Goal: Information Seeking & Learning: Learn about a topic

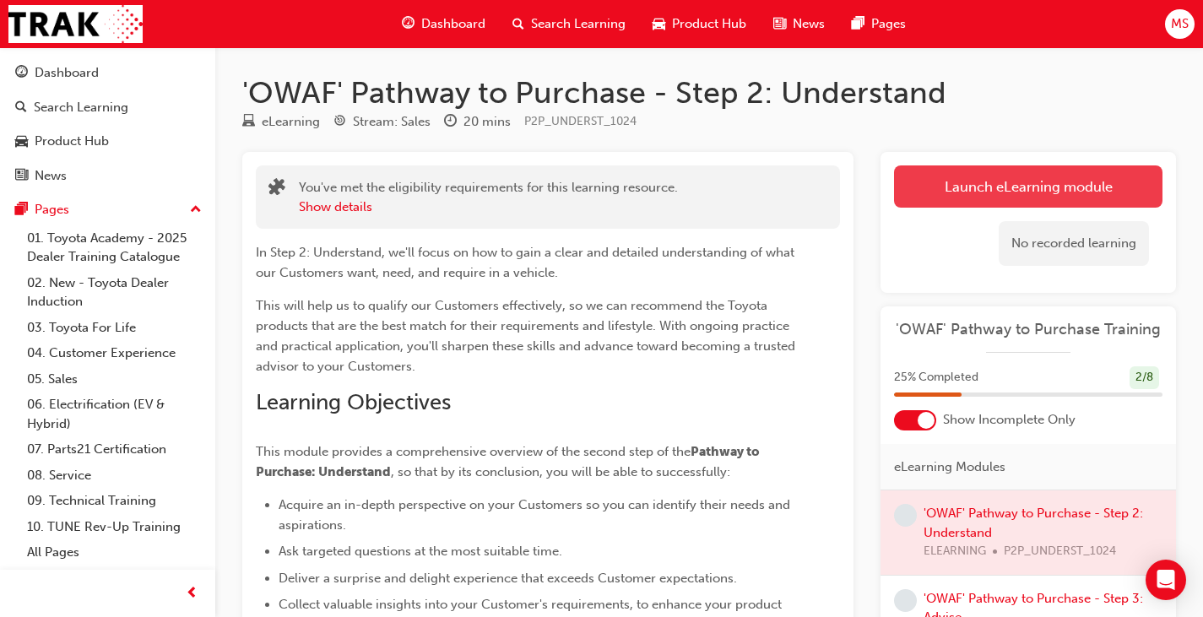
click at [1038, 192] on link "Launch eLearning module" at bounding box center [1028, 186] width 268 height 42
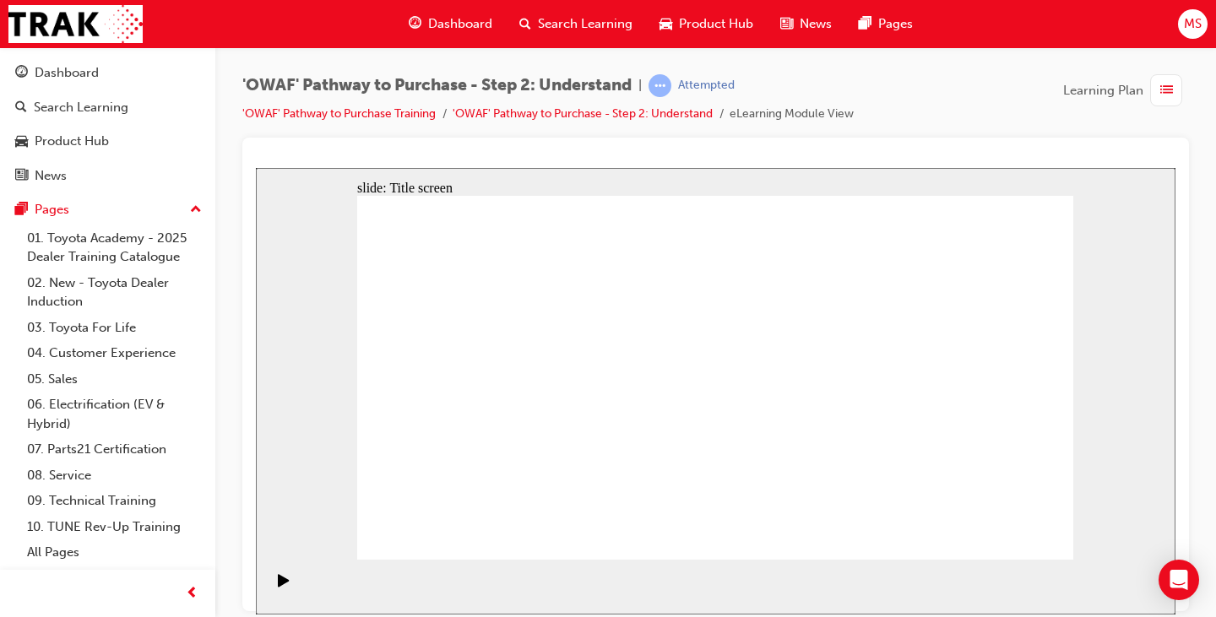
drag, startPoint x: 750, startPoint y: 535, endPoint x: 734, endPoint y: 522, distance: 21.0
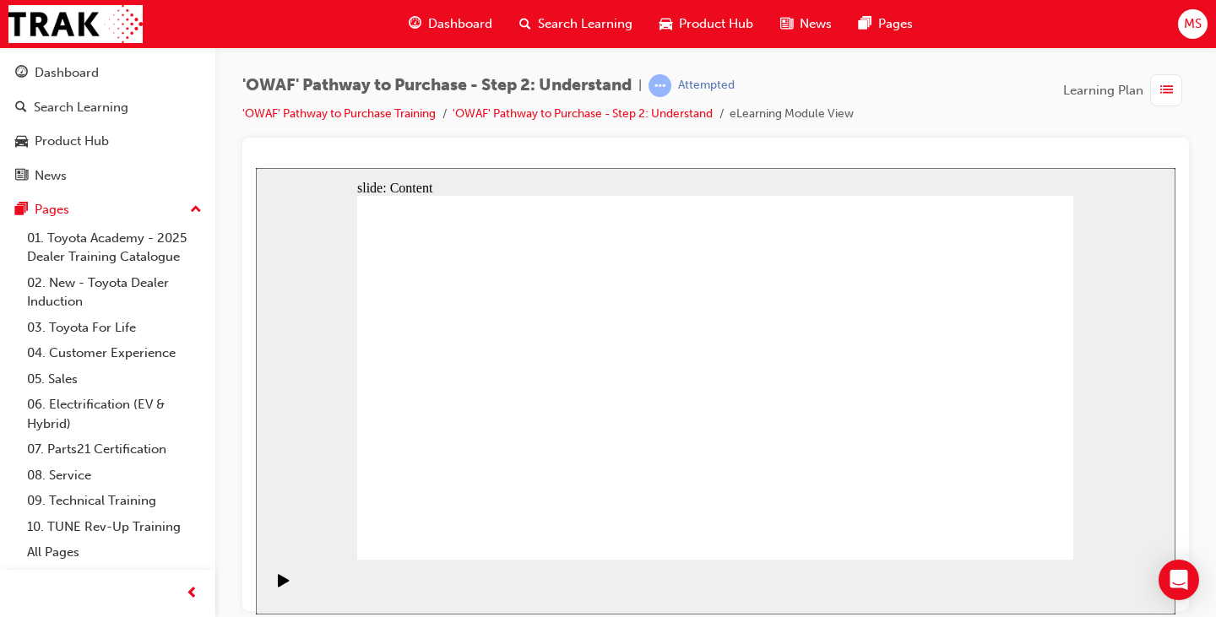
drag, startPoint x: 864, startPoint y: 292, endPoint x: 869, endPoint y: 311, distance: 20.3
drag, startPoint x: 878, startPoint y: 353, endPoint x: 881, endPoint y: 371, distance: 18.0
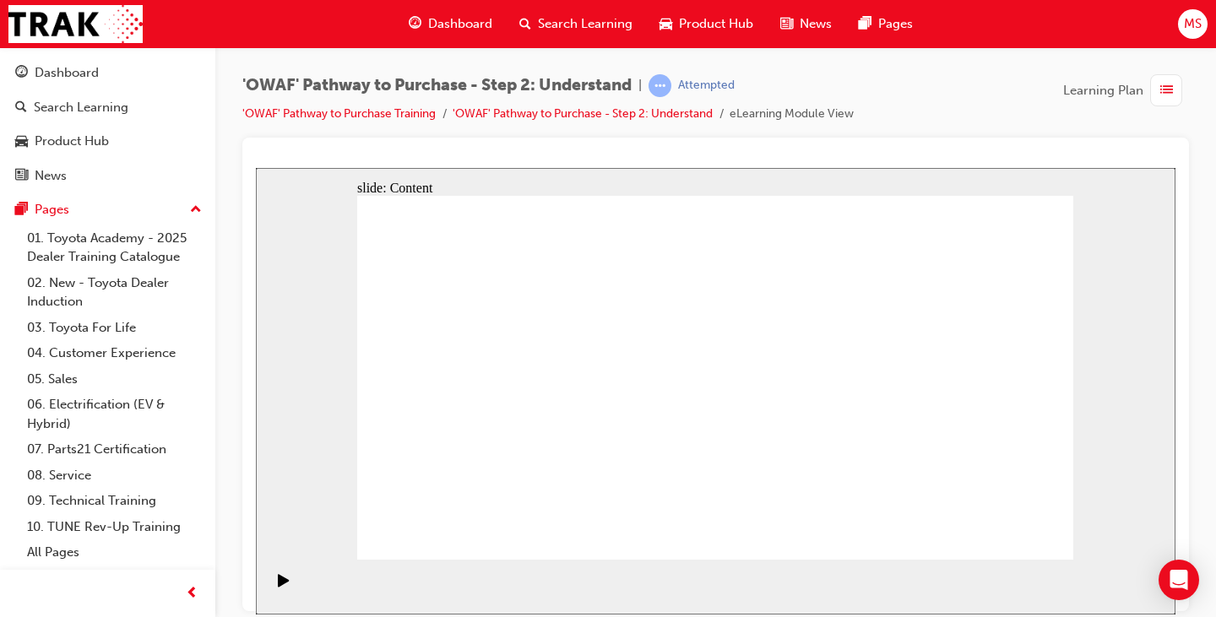
drag, startPoint x: 867, startPoint y: 431, endPoint x: 870, endPoint y: 451, distance: 19.7
drag, startPoint x: 869, startPoint y: 477, endPoint x: 907, endPoint y: 494, distance: 41.6
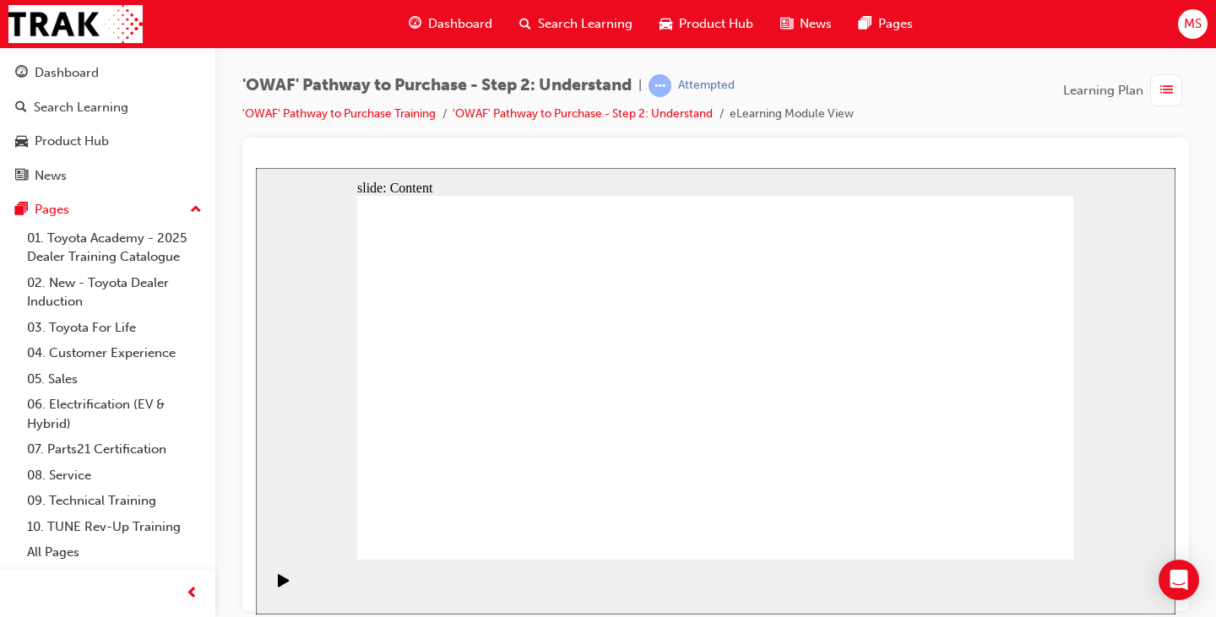
drag, startPoint x: 507, startPoint y: 336, endPoint x: 535, endPoint y: 344, distance: 29.7
drag, startPoint x: 575, startPoint y: 401, endPoint x: 581, endPoint y: 389, distance: 13.2
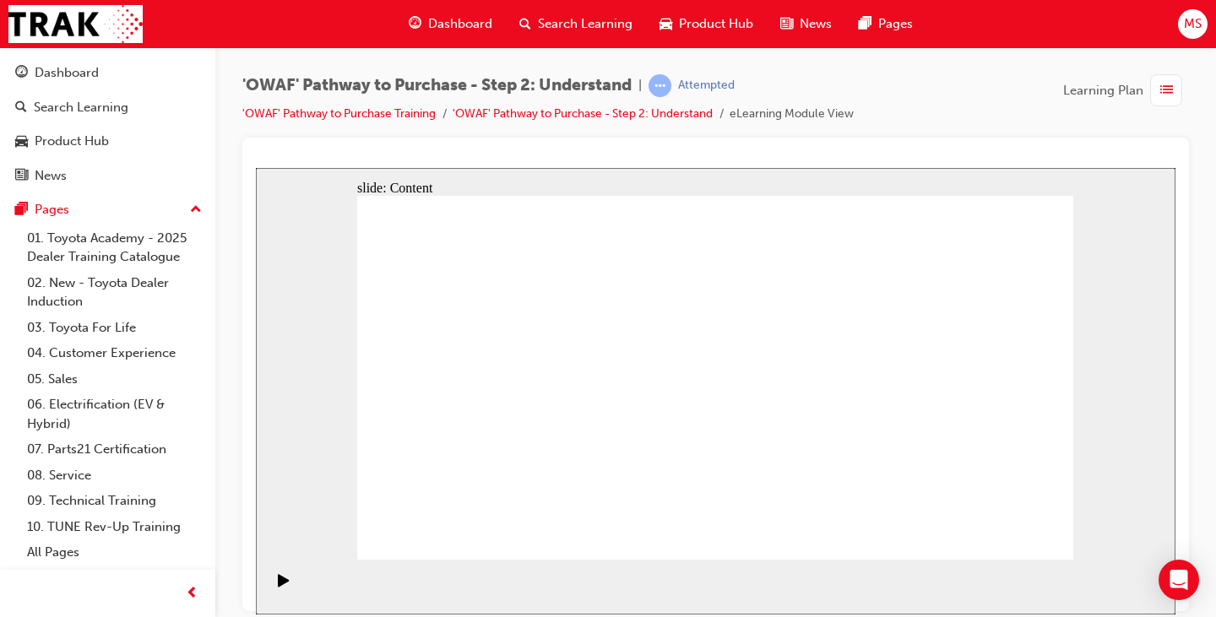
drag, startPoint x: 893, startPoint y: 446, endPoint x: 948, endPoint y: 486, distance: 68.2
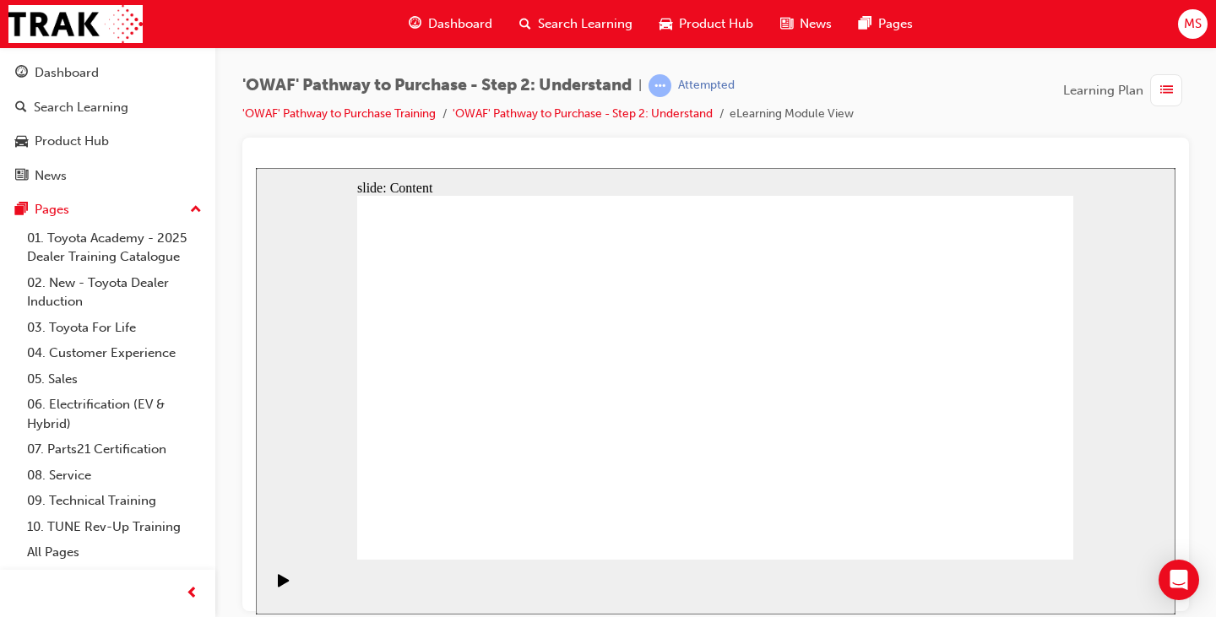
drag, startPoint x: 630, startPoint y: 310, endPoint x: 630, endPoint y: 333, distance: 23.6
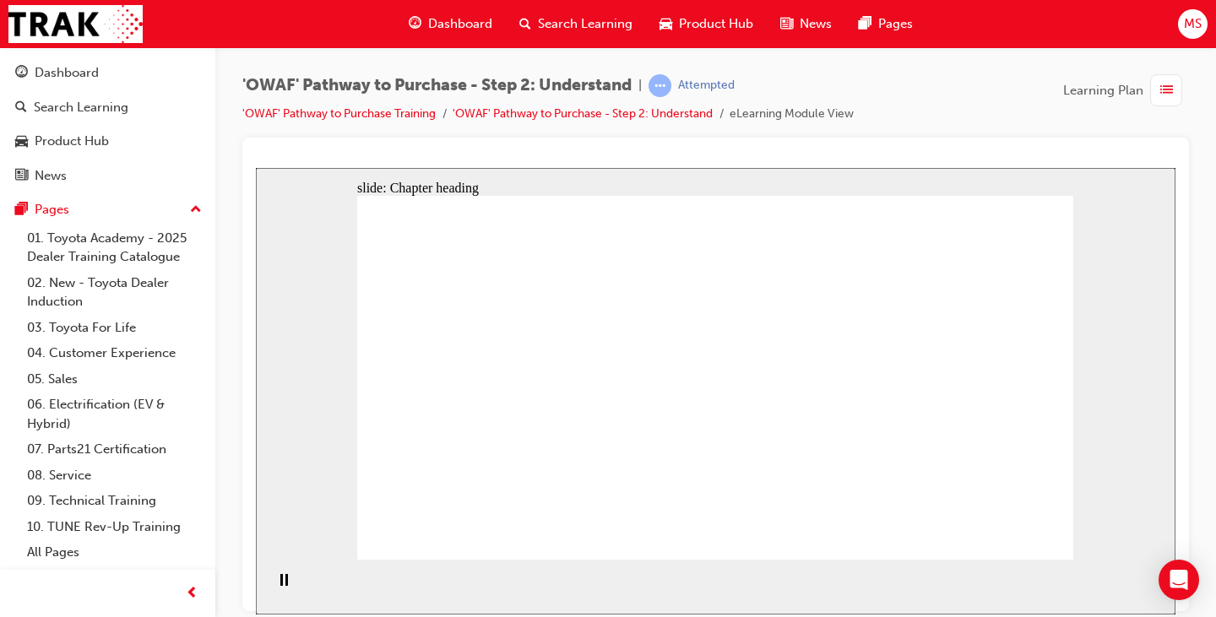
drag, startPoint x: 481, startPoint y: 251, endPoint x: 485, endPoint y: 306, distance: 55.0
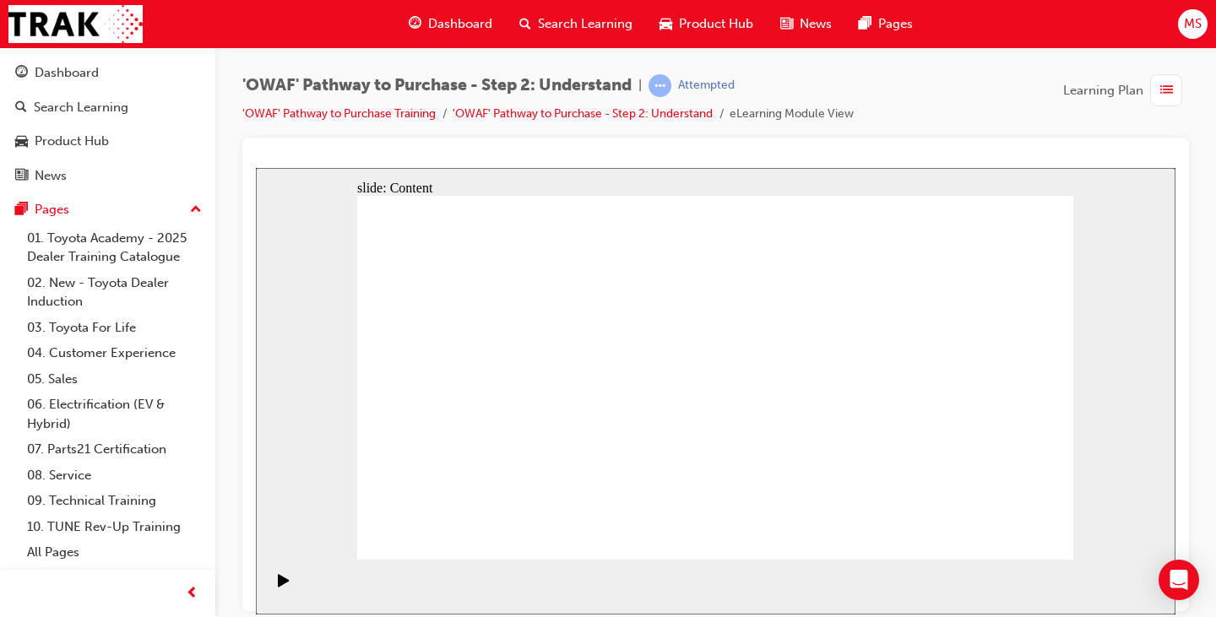
drag, startPoint x: 694, startPoint y: 266, endPoint x: 842, endPoint y: 282, distance: 148.6
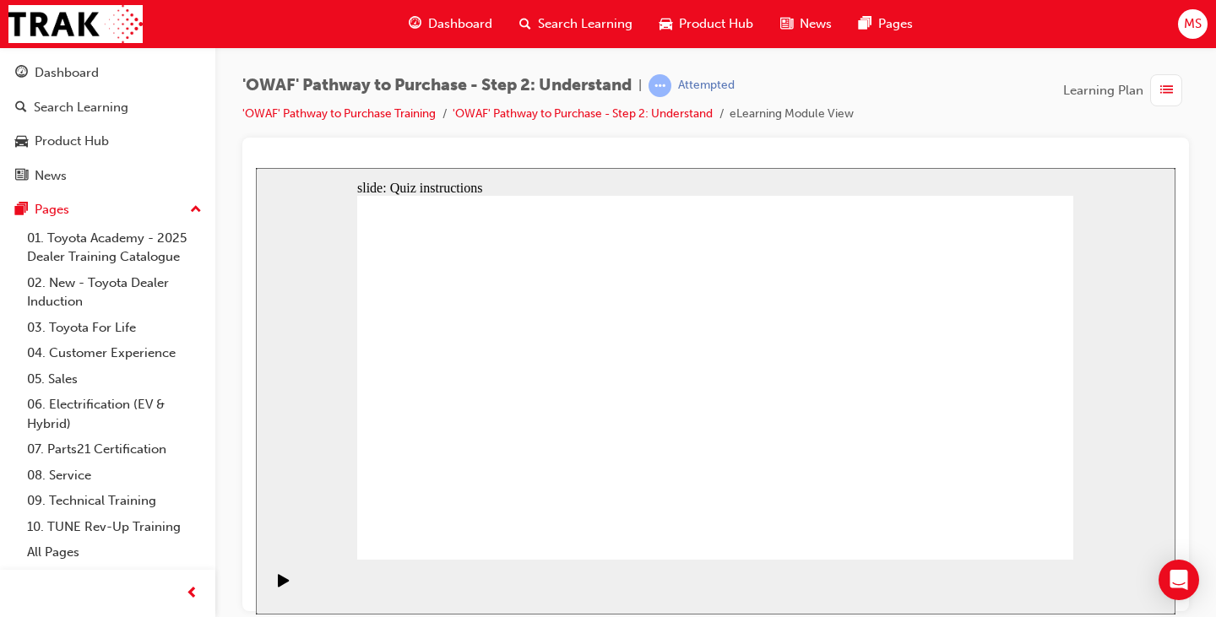
drag, startPoint x: 945, startPoint y: 426, endPoint x: 697, endPoint y: 429, distance: 247.4
drag, startPoint x: 944, startPoint y: 443, endPoint x: 507, endPoint y: 457, distance: 437.5
drag, startPoint x: 962, startPoint y: 430, endPoint x: 989, endPoint y: 414, distance: 30.7
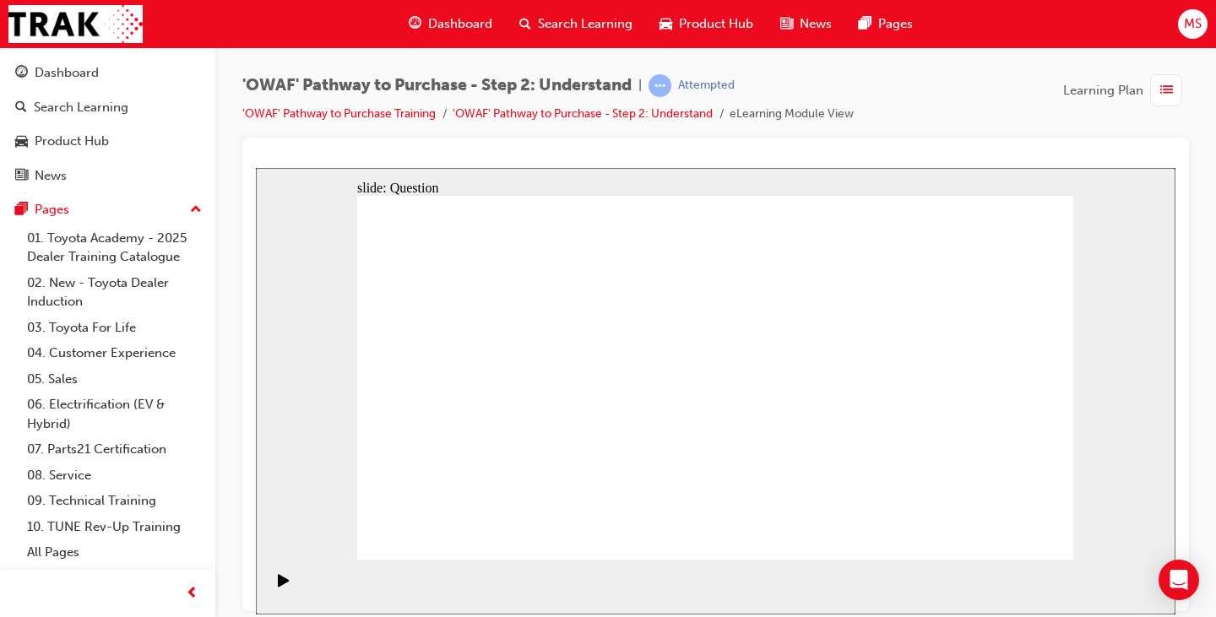
drag, startPoint x: 949, startPoint y: 417, endPoint x: 732, endPoint y: 426, distance: 217.2
drag, startPoint x: 951, startPoint y: 428, endPoint x: 730, endPoint y: 432, distance: 221.2
drag, startPoint x: 959, startPoint y: 428, endPoint x: 782, endPoint y: 420, distance: 177.5
drag, startPoint x: 949, startPoint y: 428, endPoint x: 572, endPoint y: 436, distance: 377.4
drag, startPoint x: 953, startPoint y: 425, endPoint x: 556, endPoint y: 436, distance: 396.9
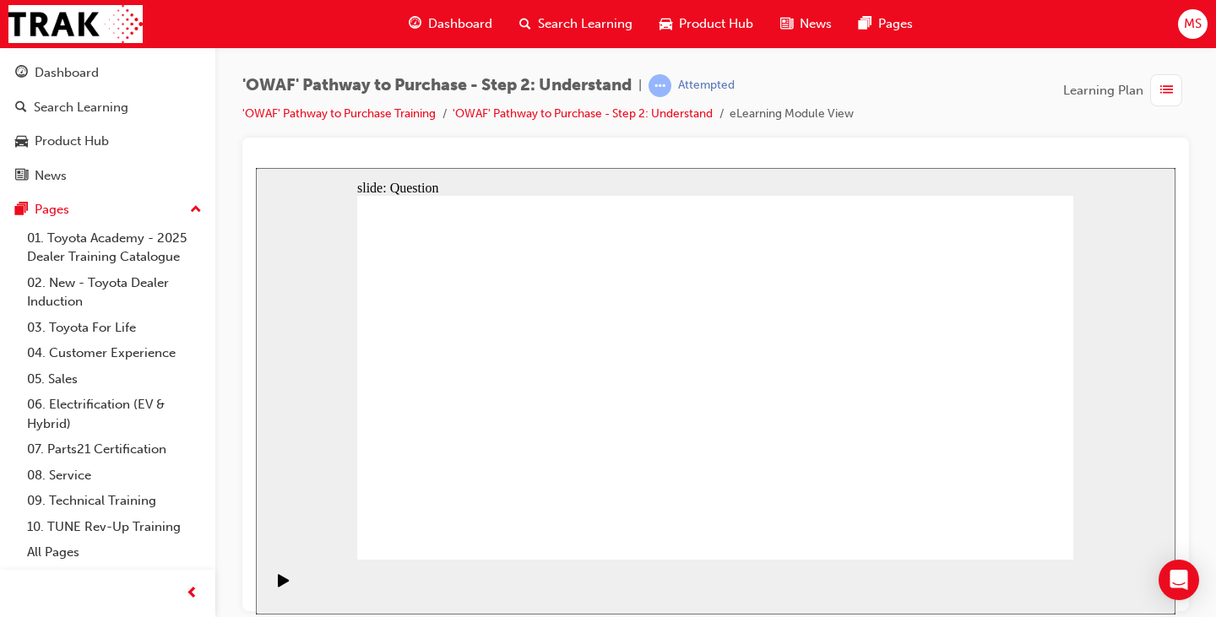
drag, startPoint x: 962, startPoint y: 430, endPoint x: 580, endPoint y: 427, distance: 382.4
drag, startPoint x: 545, startPoint y: 485, endPoint x: 577, endPoint y: 343, distance: 146.2
drag, startPoint x: 653, startPoint y: 527, endPoint x: 723, endPoint y: 348, distance: 192.5
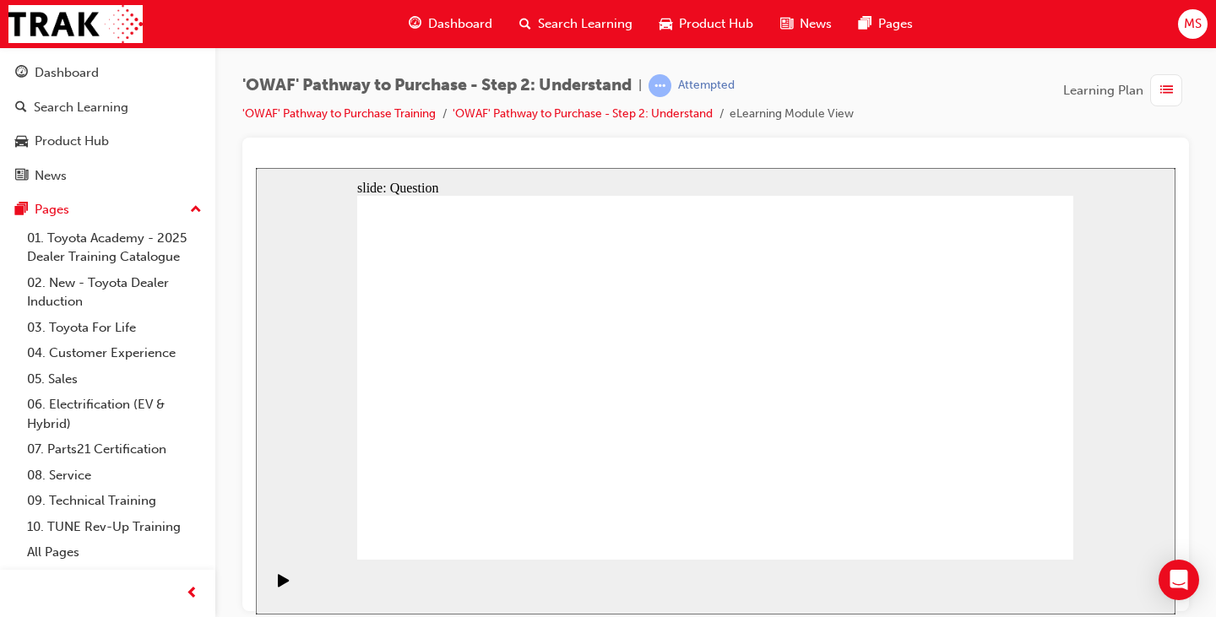
drag, startPoint x: 765, startPoint y: 457, endPoint x: 850, endPoint y: 345, distance: 140.3
drag, startPoint x: 849, startPoint y: 517, endPoint x: 697, endPoint y: 373, distance: 209.6
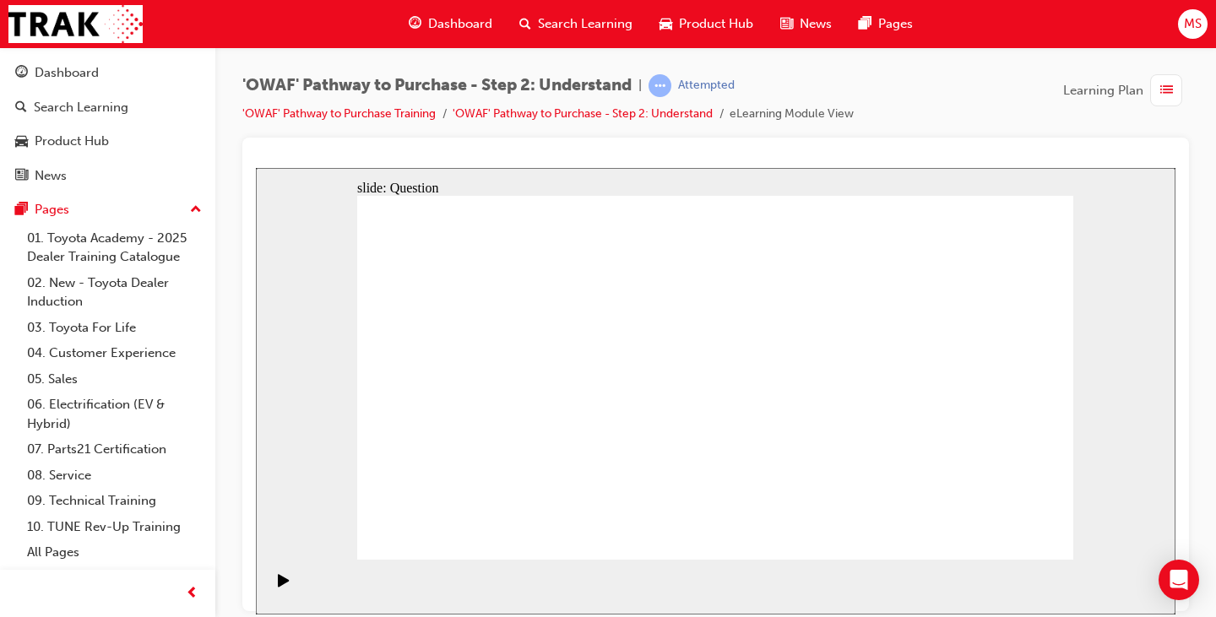
checkbox input "false"
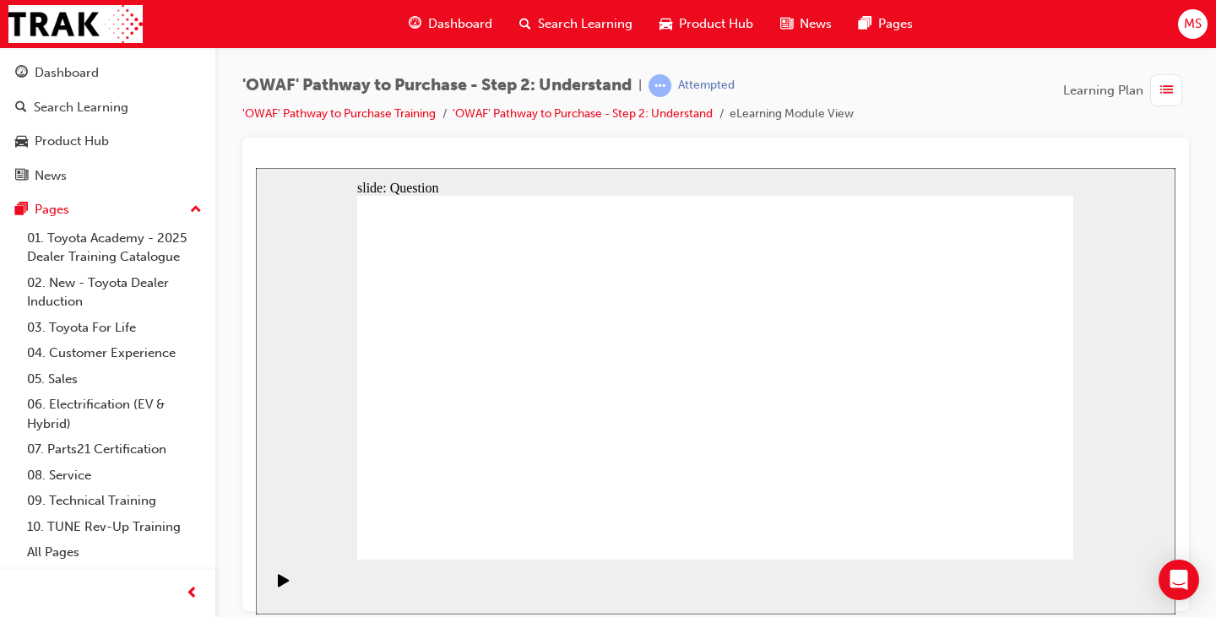
checkbox input "true"
checkbox input "false"
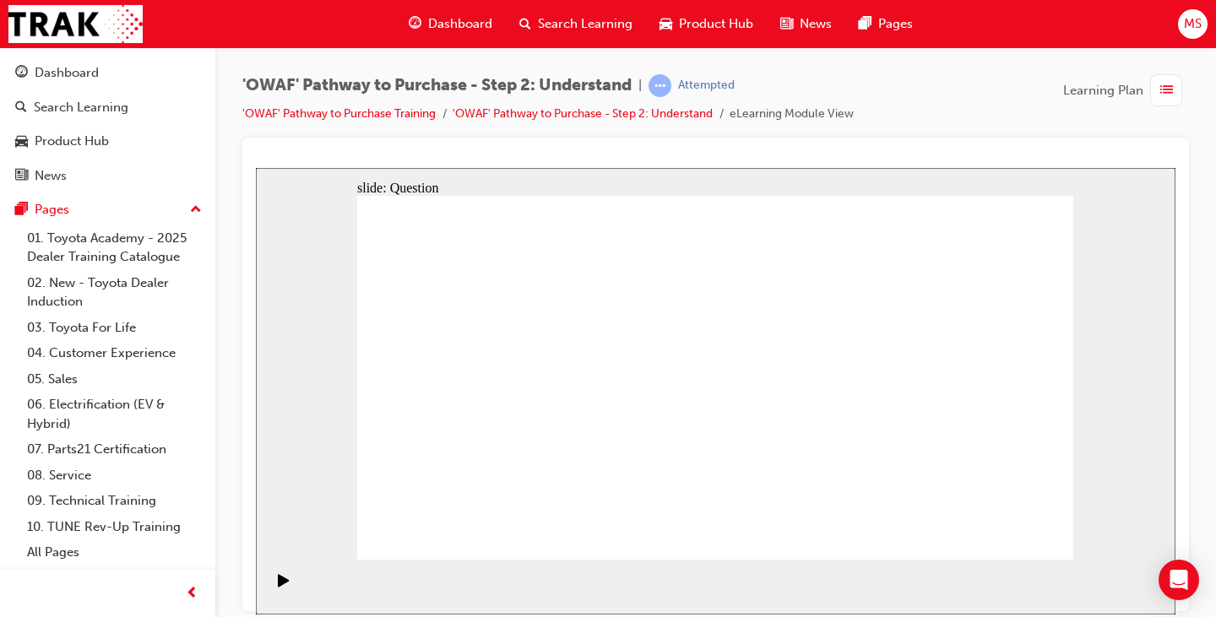
checkbox input "false"
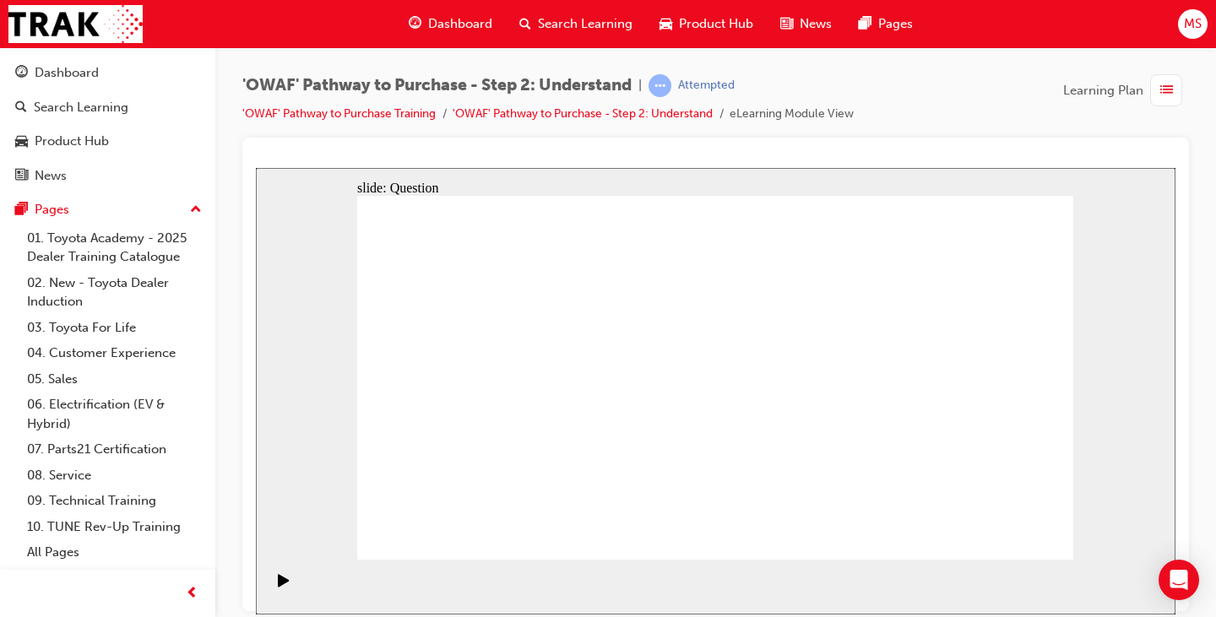
checkbox input "true"
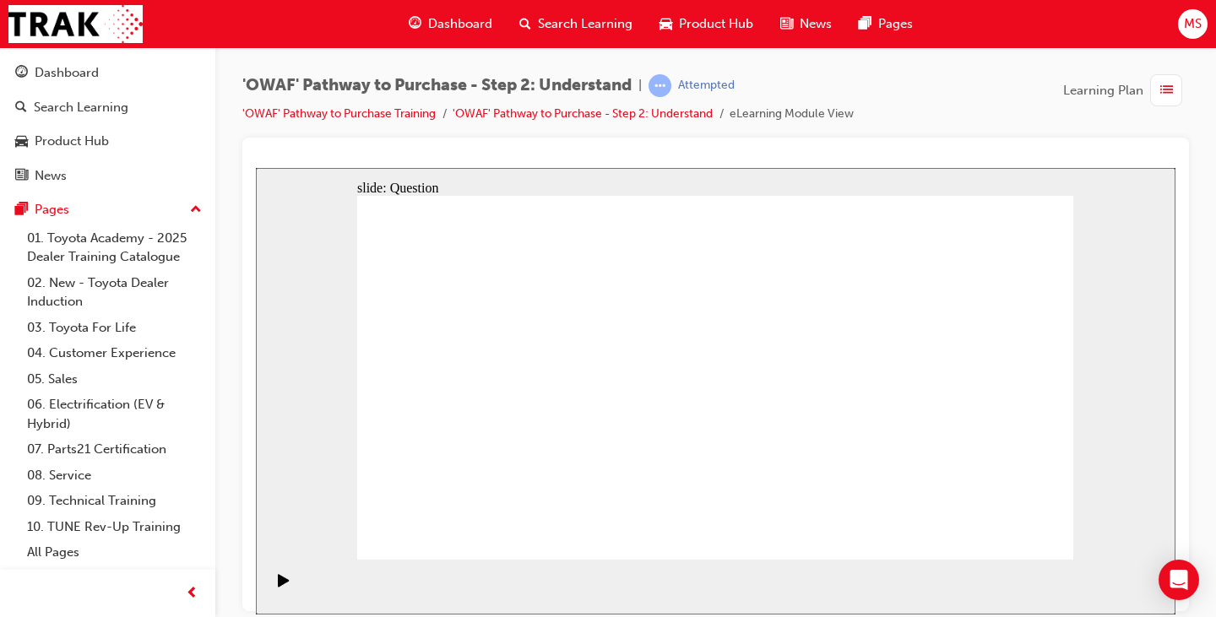
checkbox input "true"
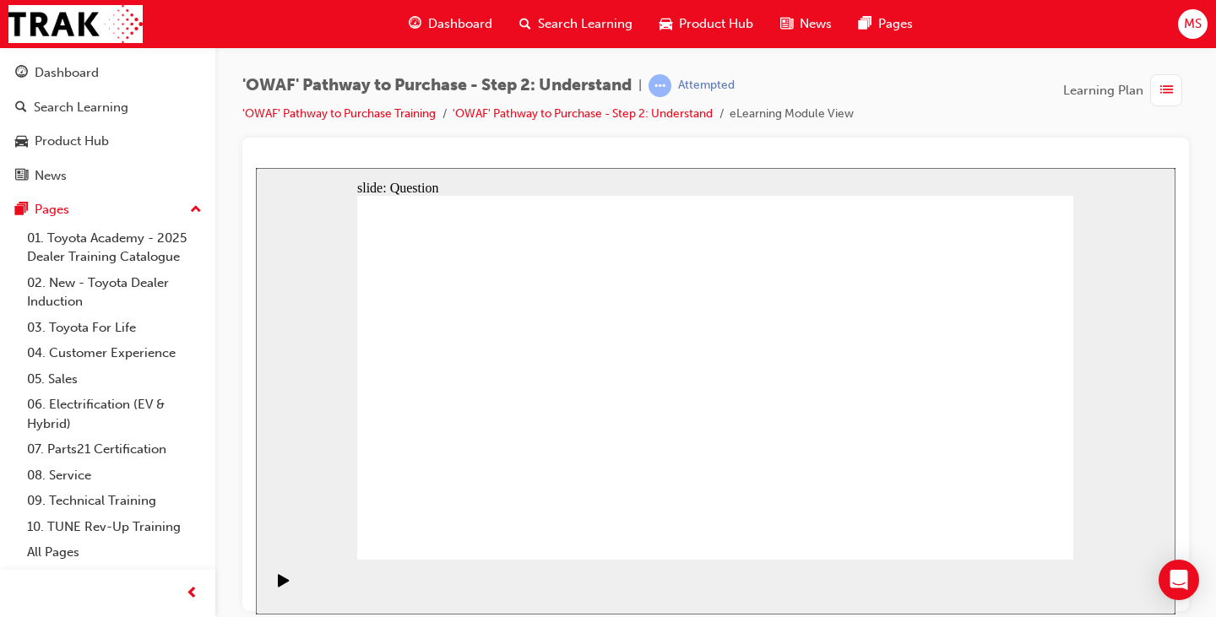
radio input "false"
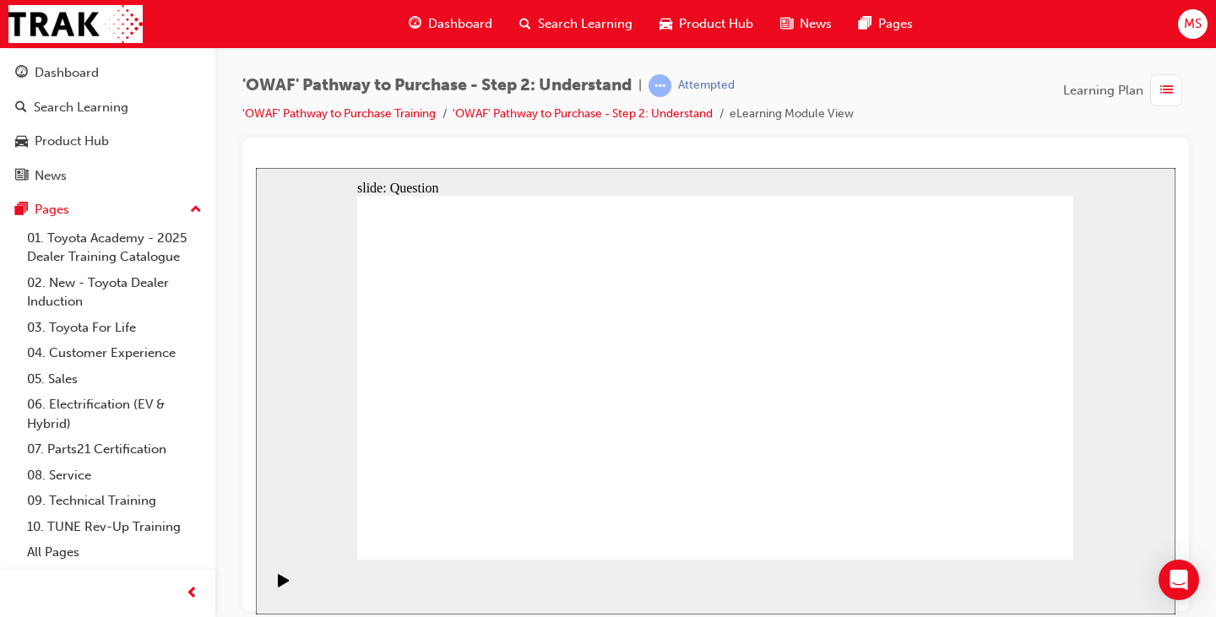
radio input "true"
drag, startPoint x: 998, startPoint y: 339, endPoint x: 647, endPoint y: 477, distance: 376.4
drag, startPoint x: 597, startPoint y: 347, endPoint x: 1005, endPoint y: 475, distance: 427.4
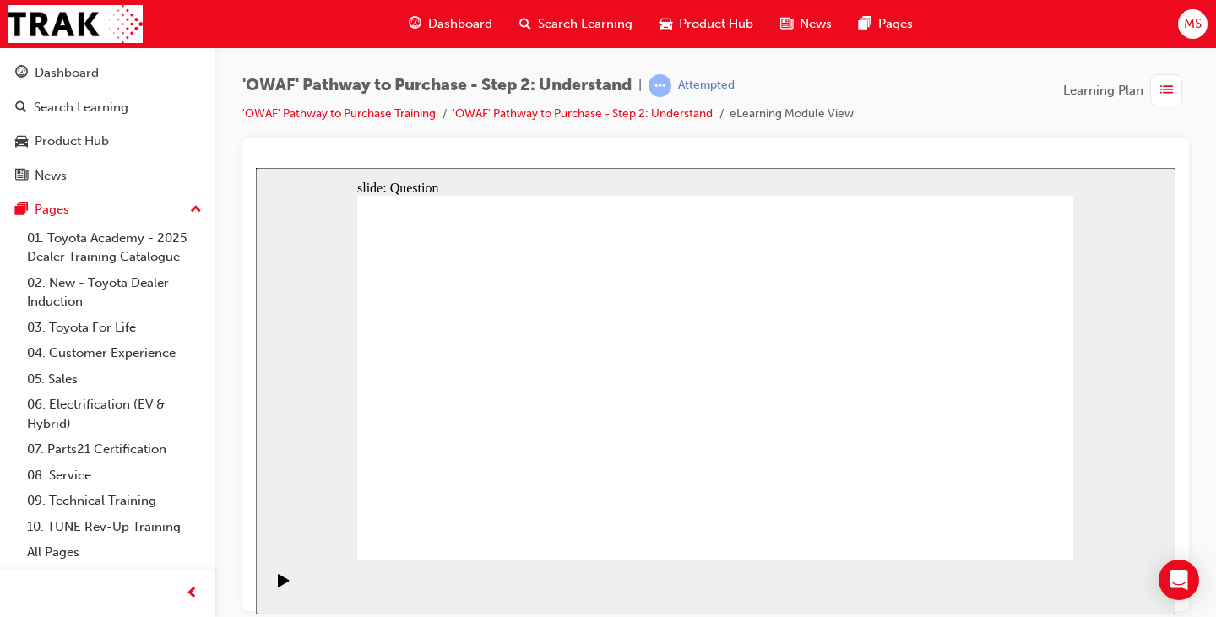
drag, startPoint x: 701, startPoint y: 349, endPoint x: 413, endPoint y: 486, distance: 319.1
drag, startPoint x: 638, startPoint y: 349, endPoint x: 925, endPoint y: 479, distance: 314.7
drag, startPoint x: 913, startPoint y: 355, endPoint x: 770, endPoint y: 492, distance: 198.2
drag, startPoint x: 846, startPoint y: 345, endPoint x: 569, endPoint y: 487, distance: 311.1
drag, startPoint x: 496, startPoint y: 359, endPoint x: 700, endPoint y: 487, distance: 241.2
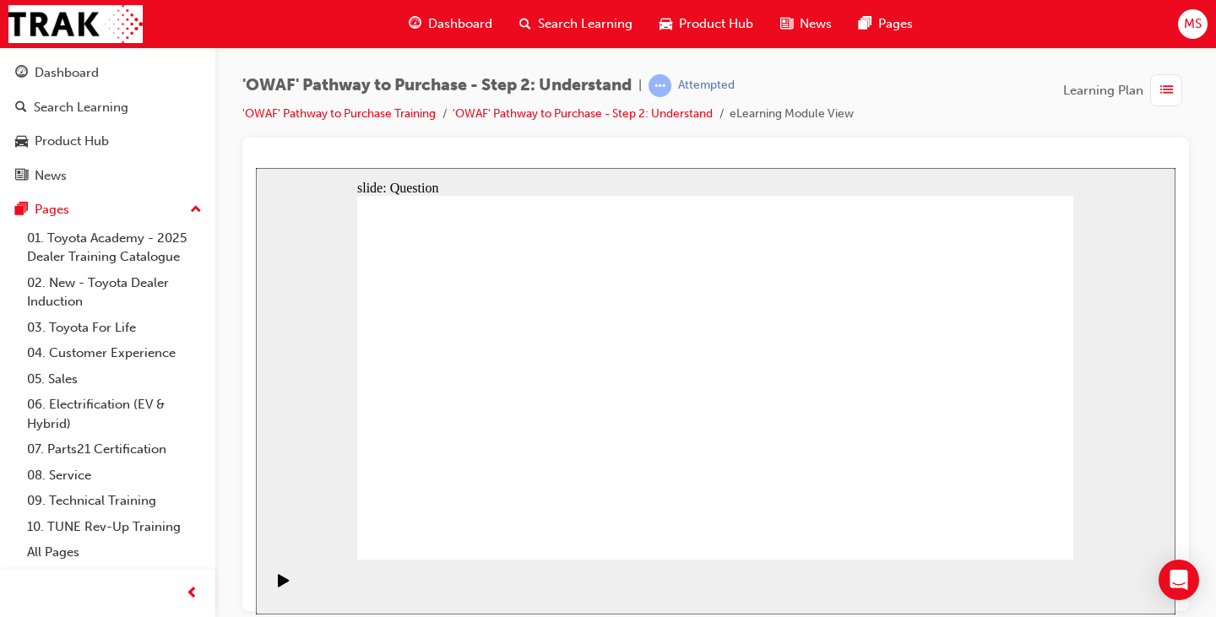
drag, startPoint x: 771, startPoint y: 347, endPoint x: 494, endPoint y: 489, distance: 311.1
drag, startPoint x: 429, startPoint y: 361, endPoint x: 853, endPoint y: 492, distance: 444.3
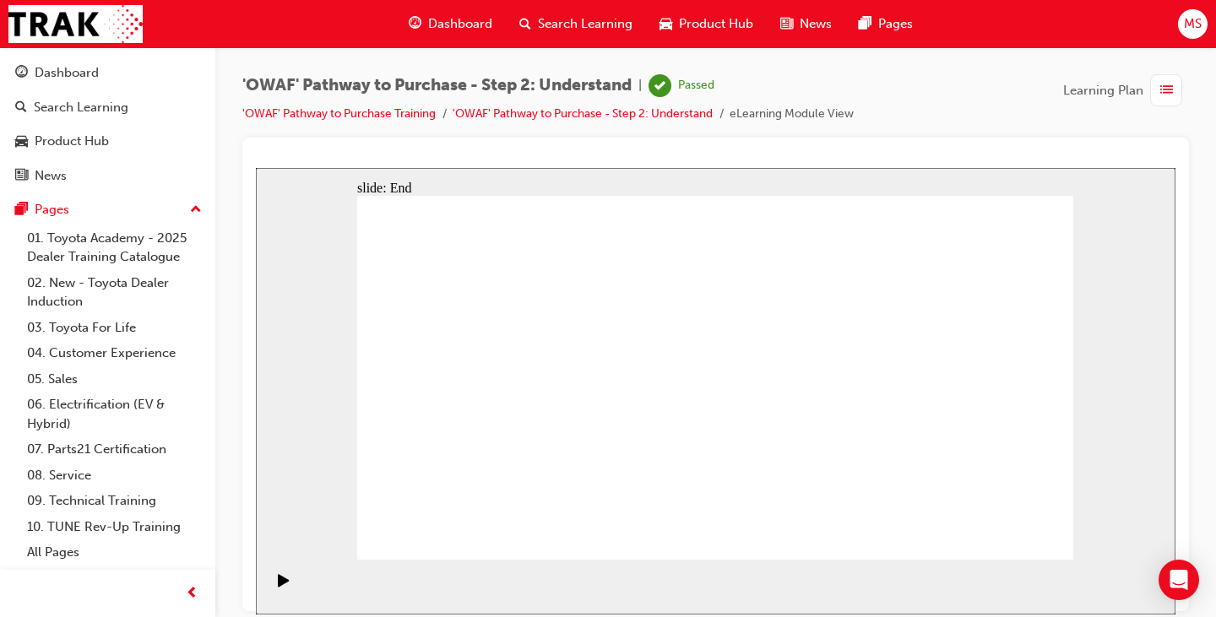
click at [668, 111] on link "'OWAF' Pathway to Purchase - Step 2: Understand" at bounding box center [582, 113] width 260 height 14
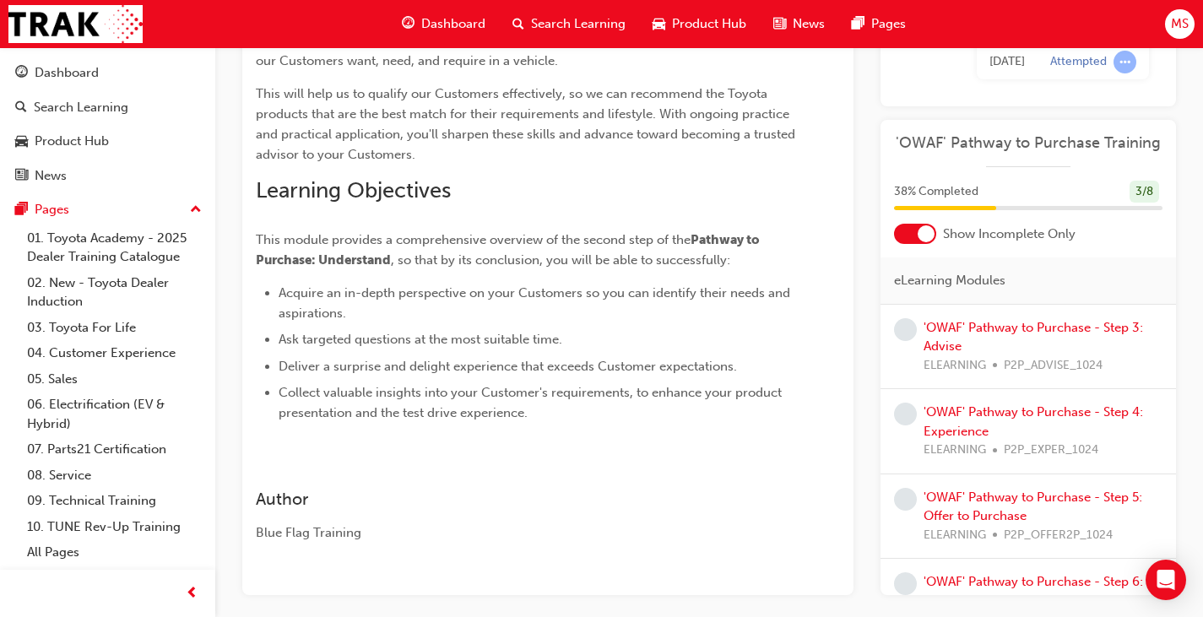
scroll to position [286, 0]
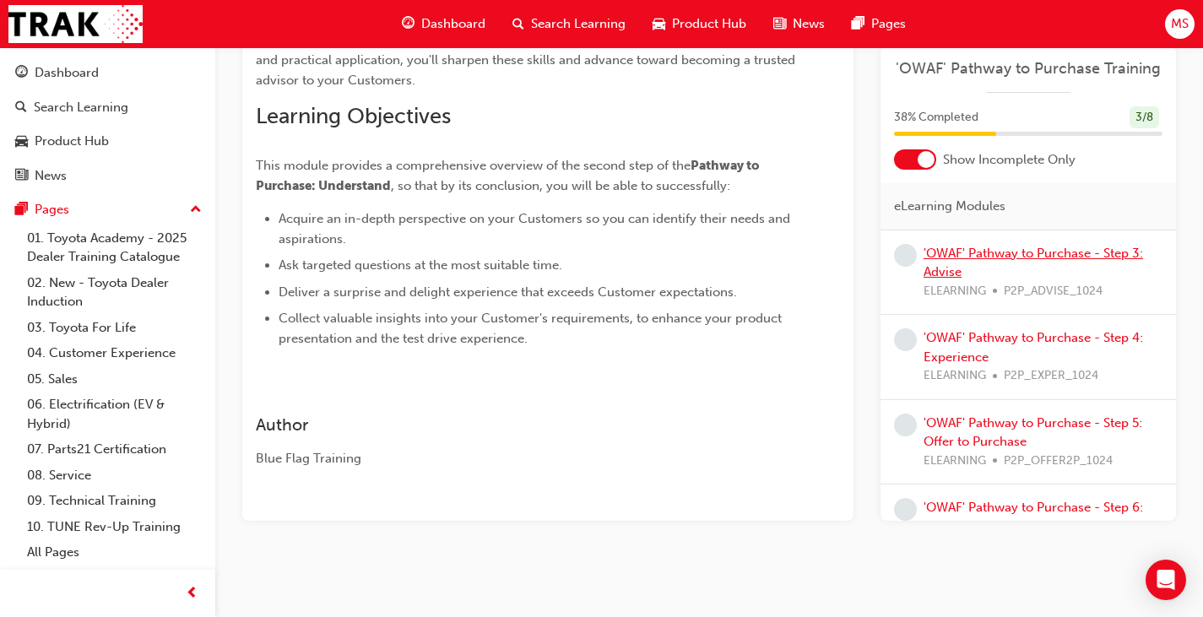
click at [971, 259] on link "'OWAF' Pathway to Purchase - Step 3: Advise" at bounding box center [1033, 263] width 219 height 35
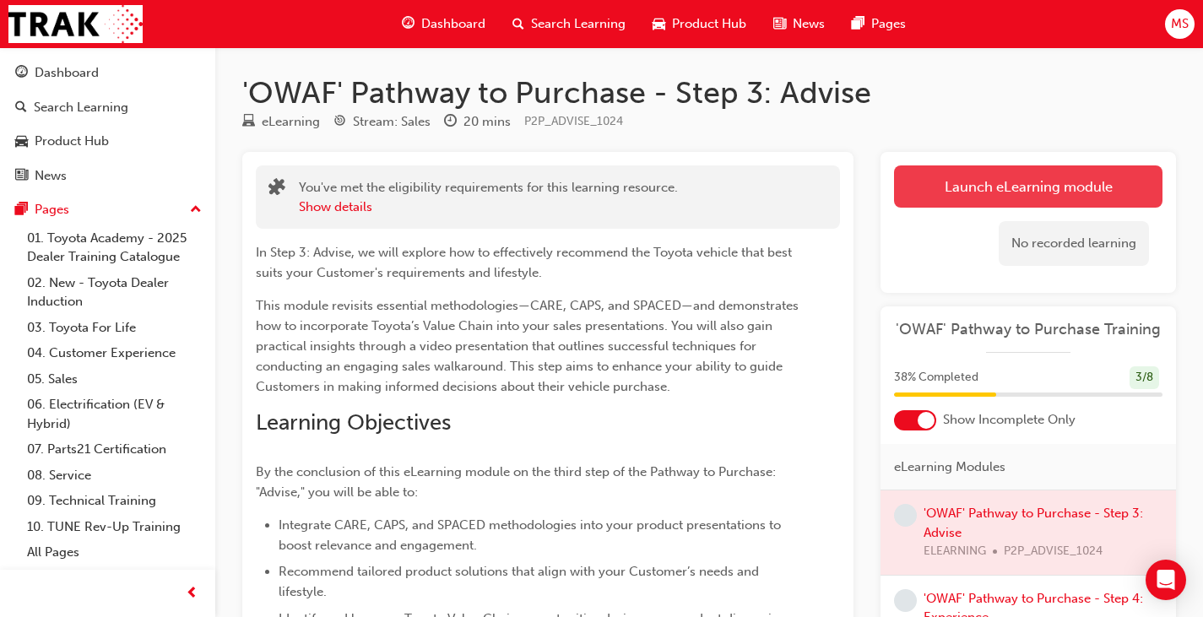
click at [951, 194] on link "Launch eLearning module" at bounding box center [1028, 186] width 268 height 42
